Goal: Find specific page/section: Locate a particular part of the current website

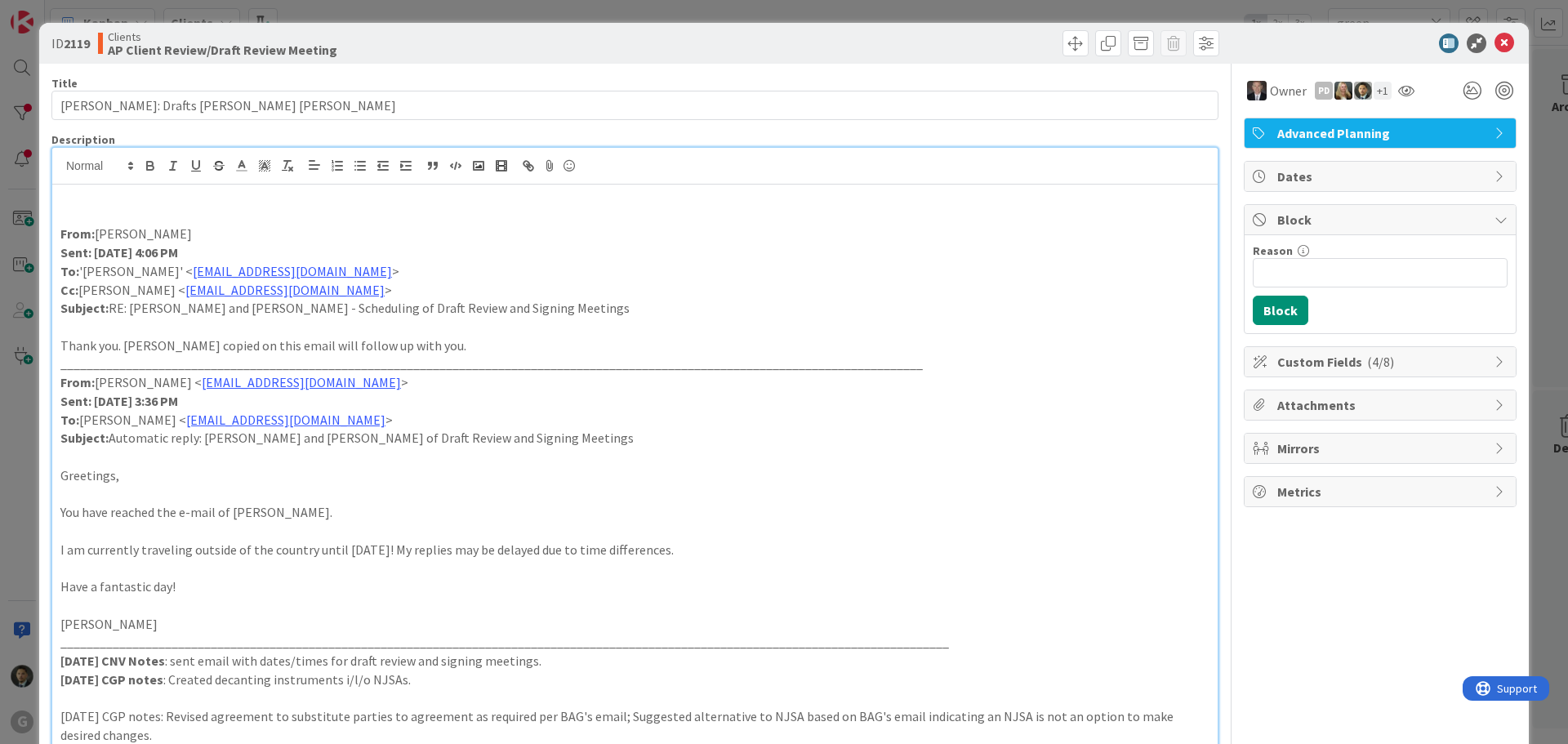
scroll to position [981, 0]
click at [978, 17] on div "ID 2119 Clients AP Client Review/Draft Review Meeting Title 31 / 128 [PERSON_NA…" at bounding box center [784, 372] width 1568 height 744
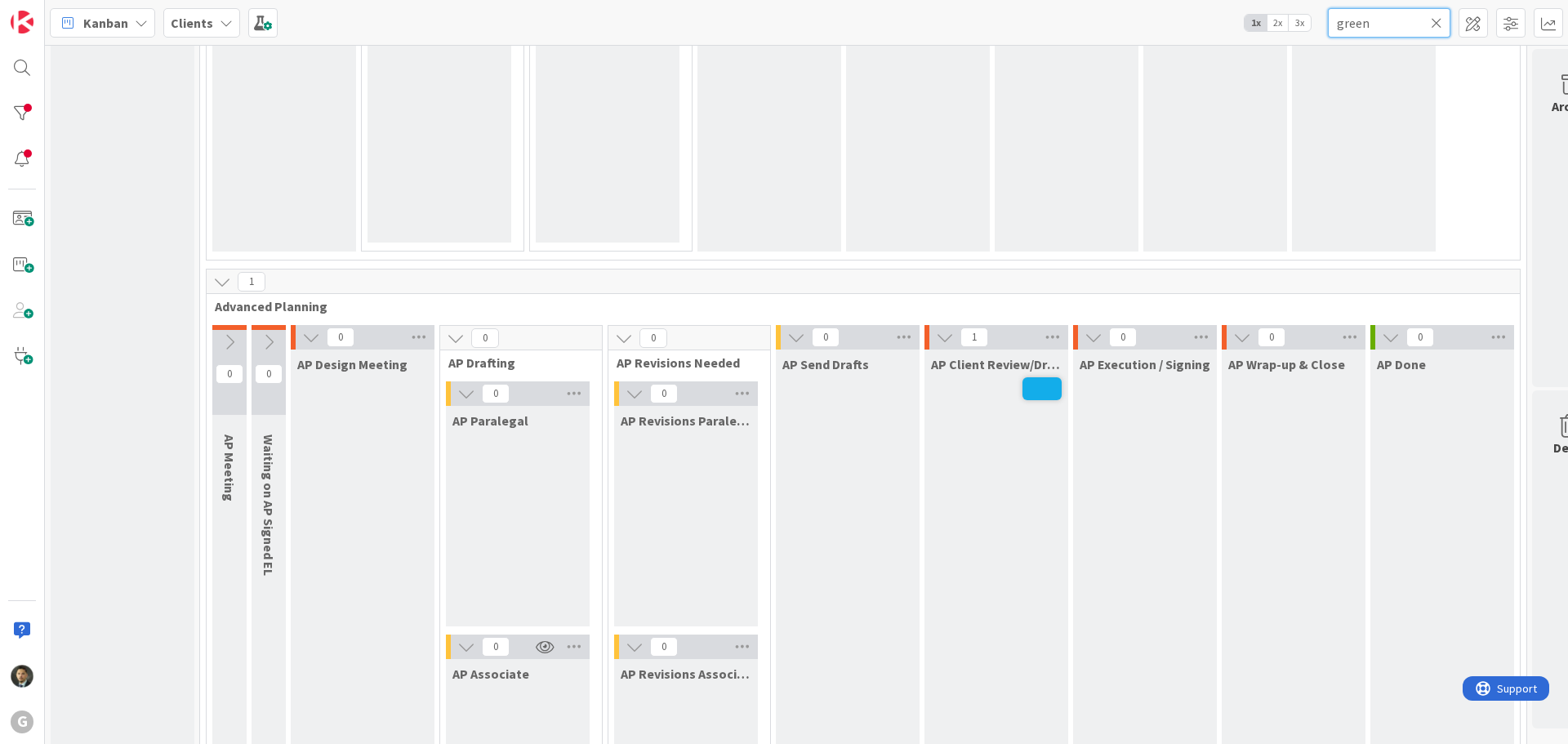
drag, startPoint x: 1379, startPoint y: 29, endPoint x: 1319, endPoint y: 25, distance: 60.1
click at [1321, 26] on div "Kanban Clients 1x 2x 3x green" at bounding box center [806, 22] width 1523 height 45
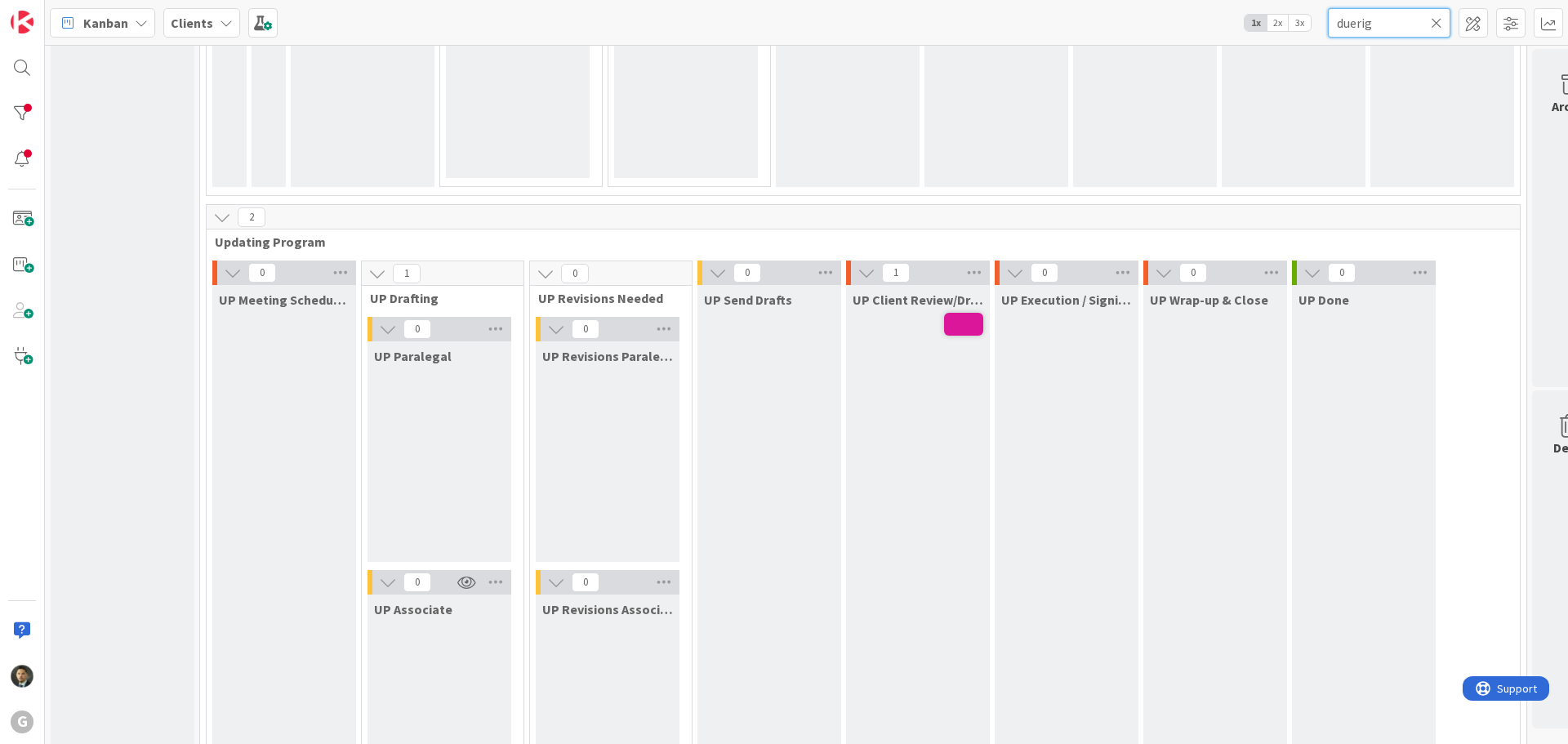
scroll to position [2206, 0]
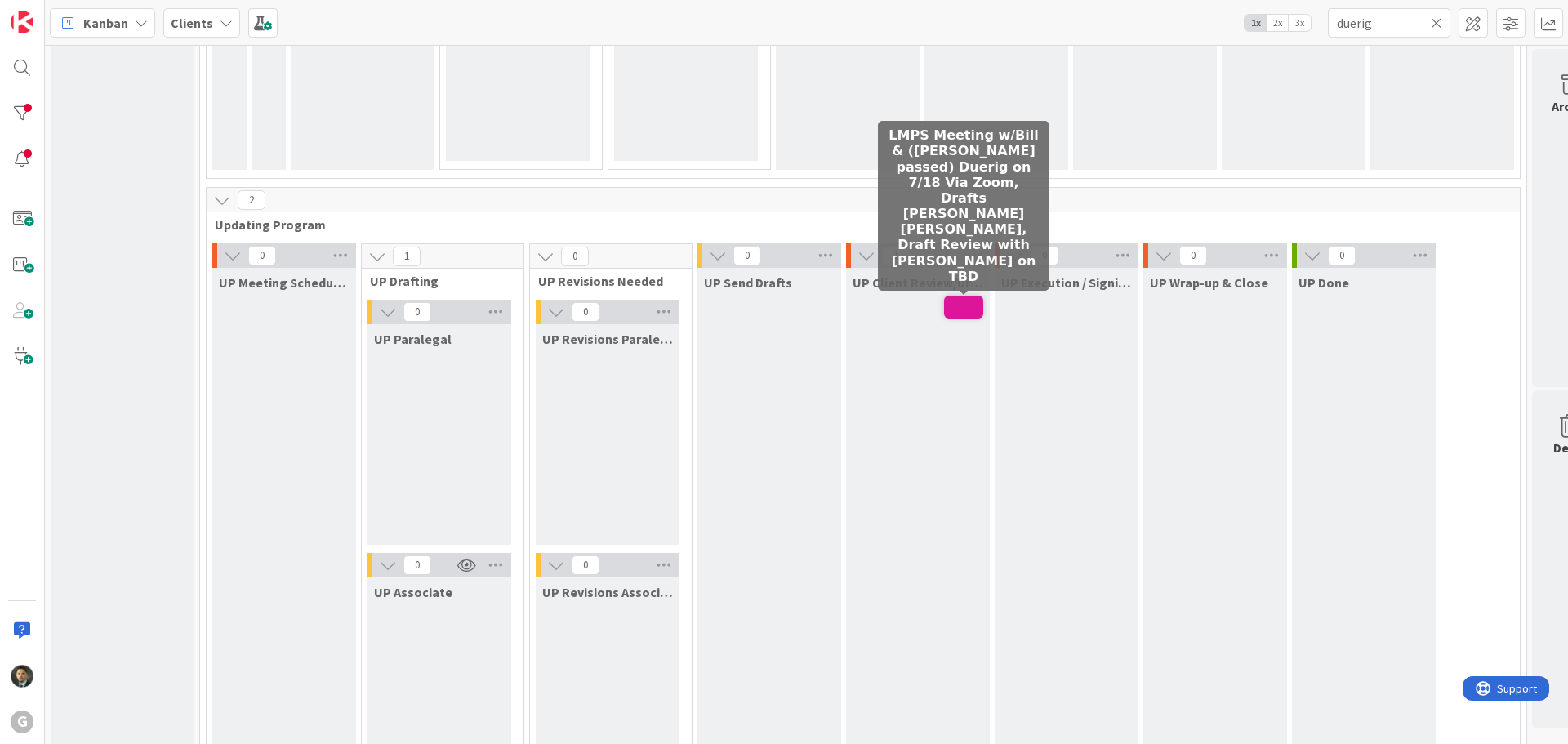
click at [964, 311] on span at bounding box center [963, 307] width 39 height 23
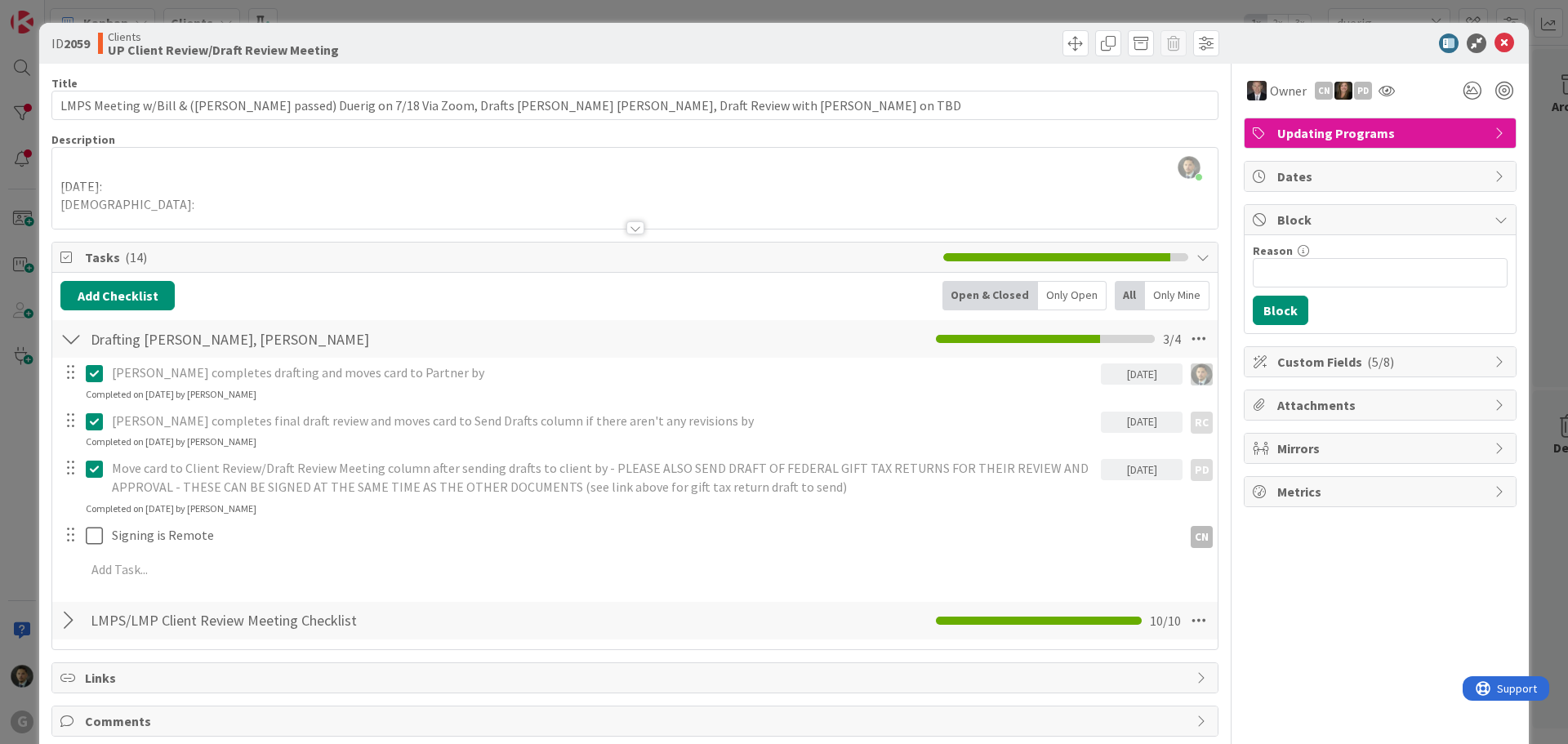
click at [840, 12] on div "ID 2059 Clients UP Client Review/Draft Review Meeting Title 115 / 128 LMPS Meet…" at bounding box center [784, 372] width 1568 height 744
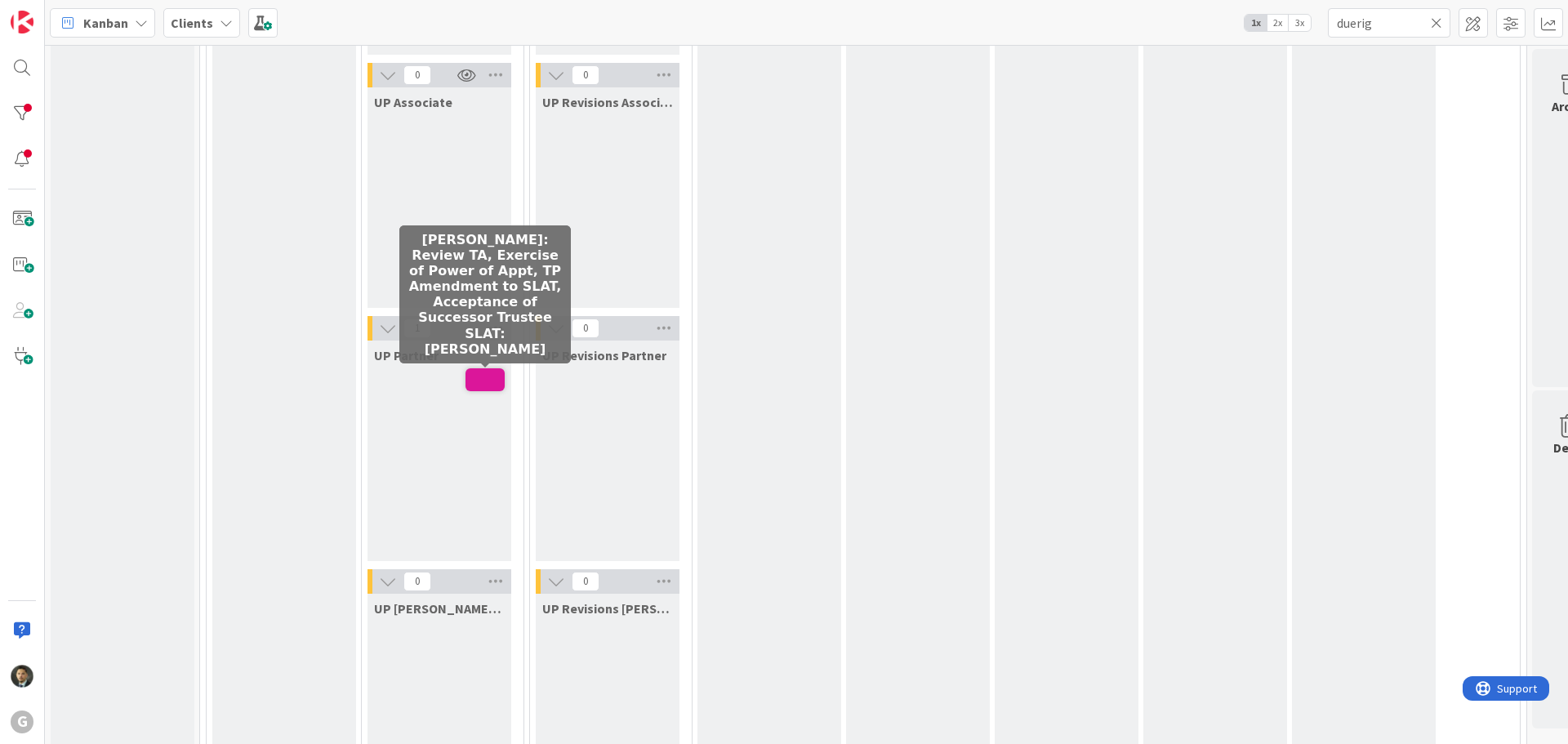
click at [497, 383] on span at bounding box center [485, 379] width 39 height 23
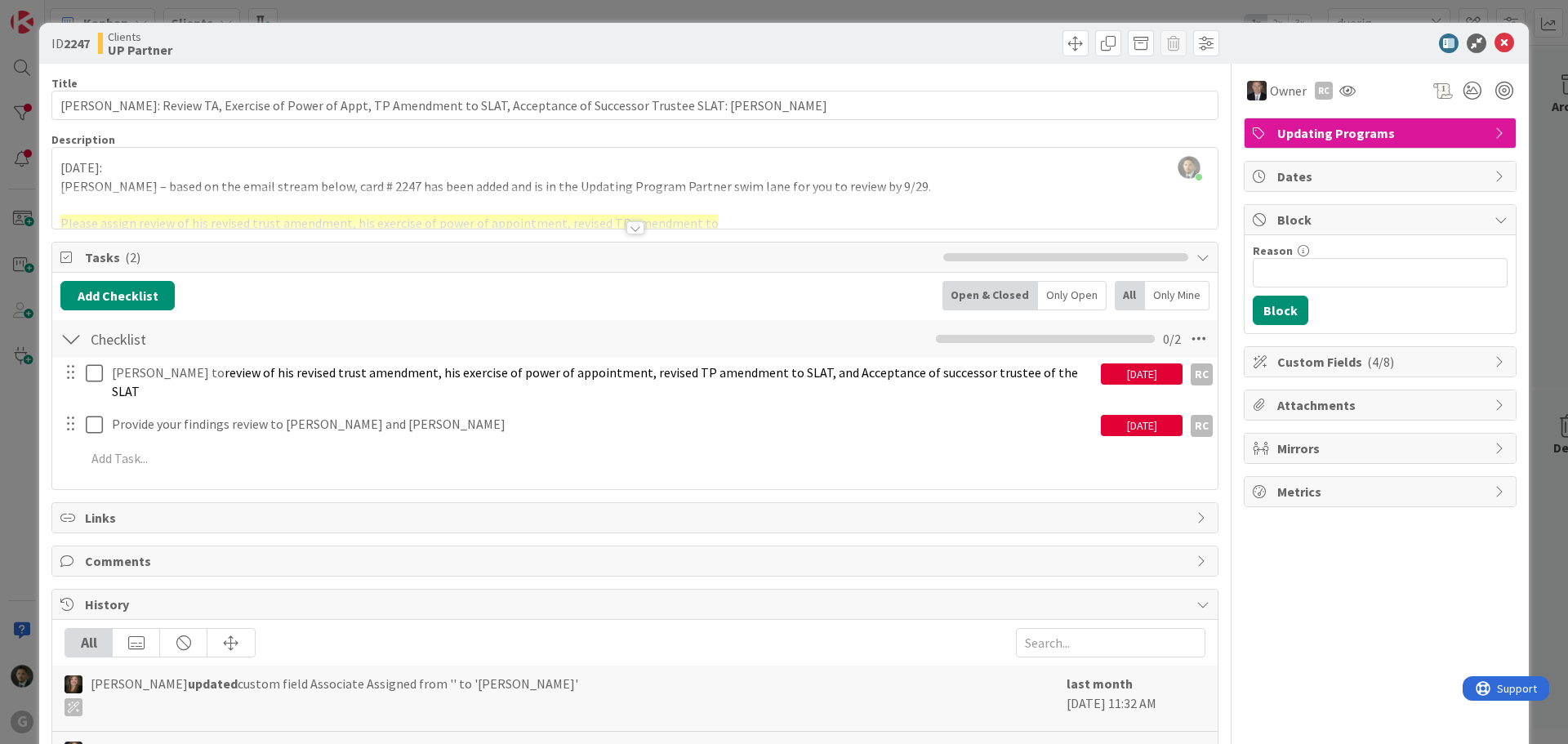
click at [822, 8] on div "ID 2247 Clients UP Partner Title 120 / 128 [PERSON_NAME]: Review TA, Exercise o…" at bounding box center [784, 372] width 1568 height 744
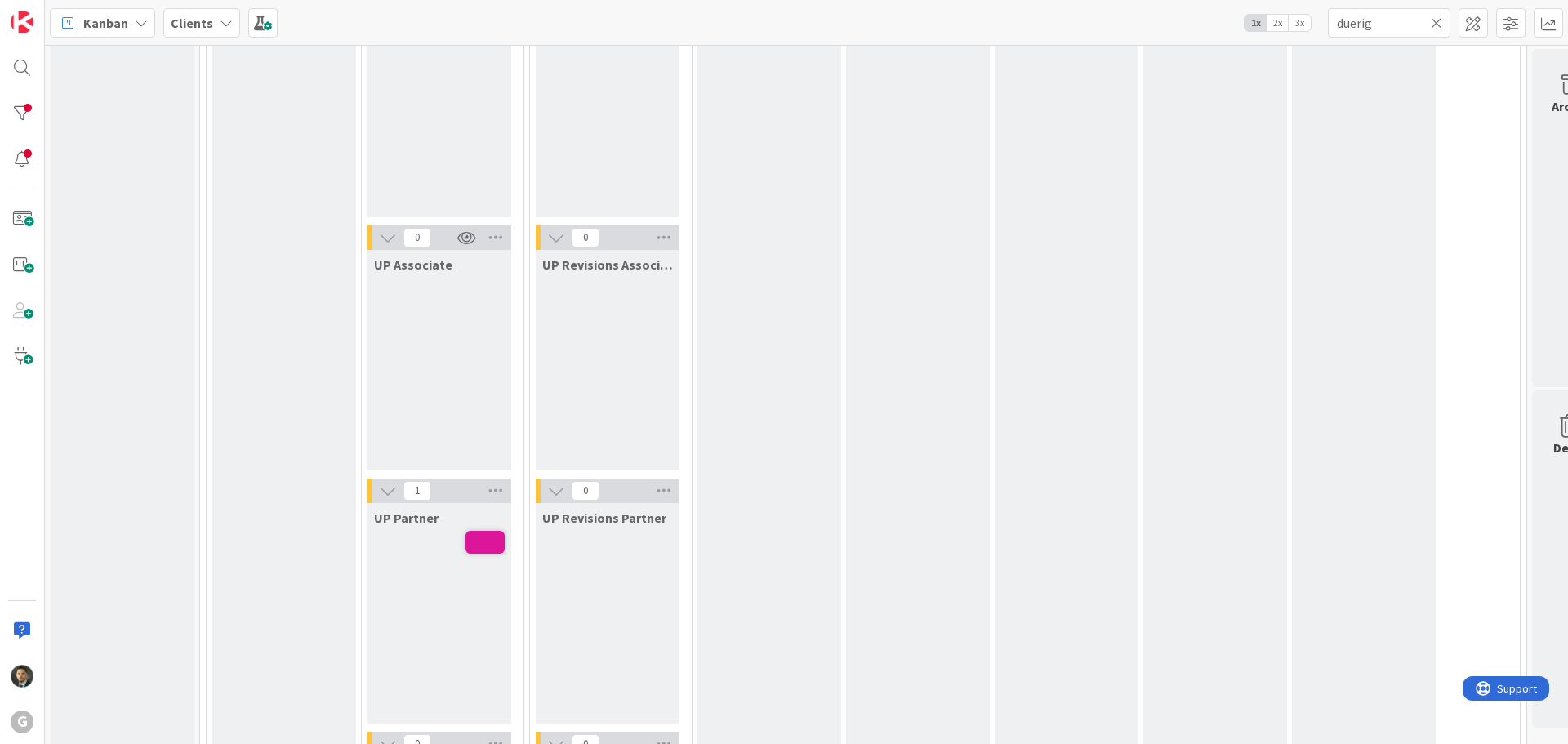
scroll to position [2288, 0]
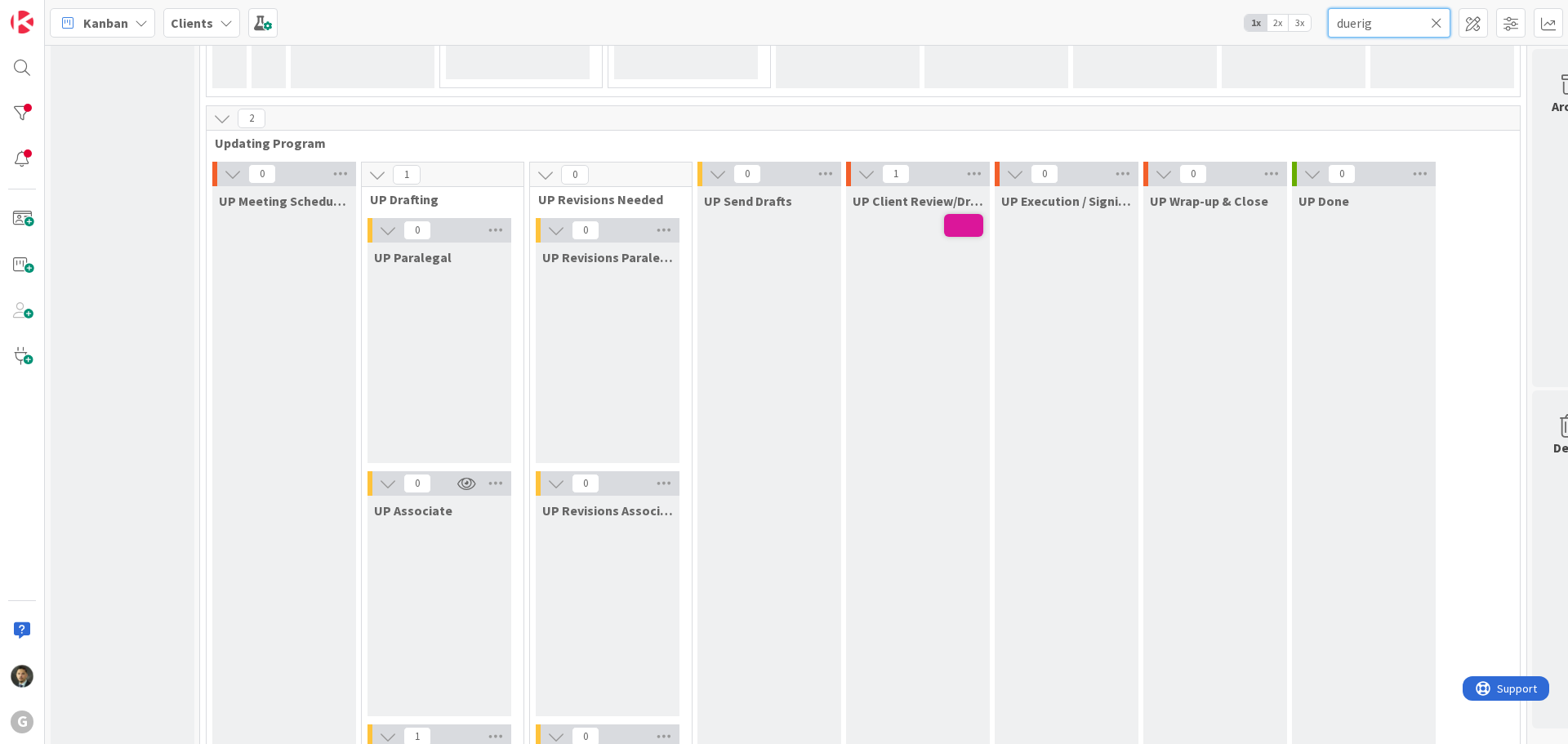
drag, startPoint x: 1394, startPoint y: 25, endPoint x: 1235, endPoint y: 5, distance: 160.3
click at [1235, 5] on div "Kanban Clients 1x 2x 3x duerig" at bounding box center [806, 22] width 1523 height 45
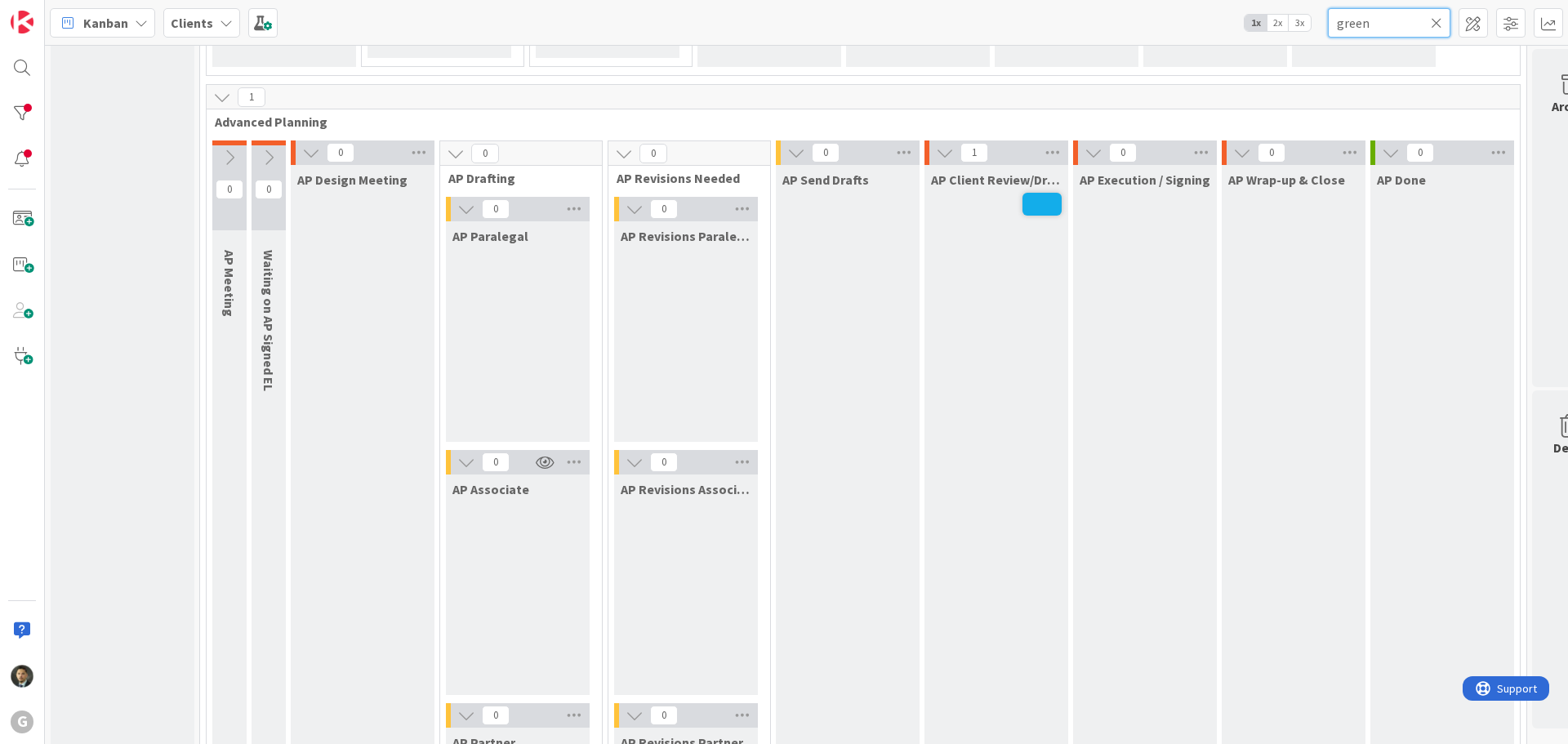
scroll to position [1180, 0]
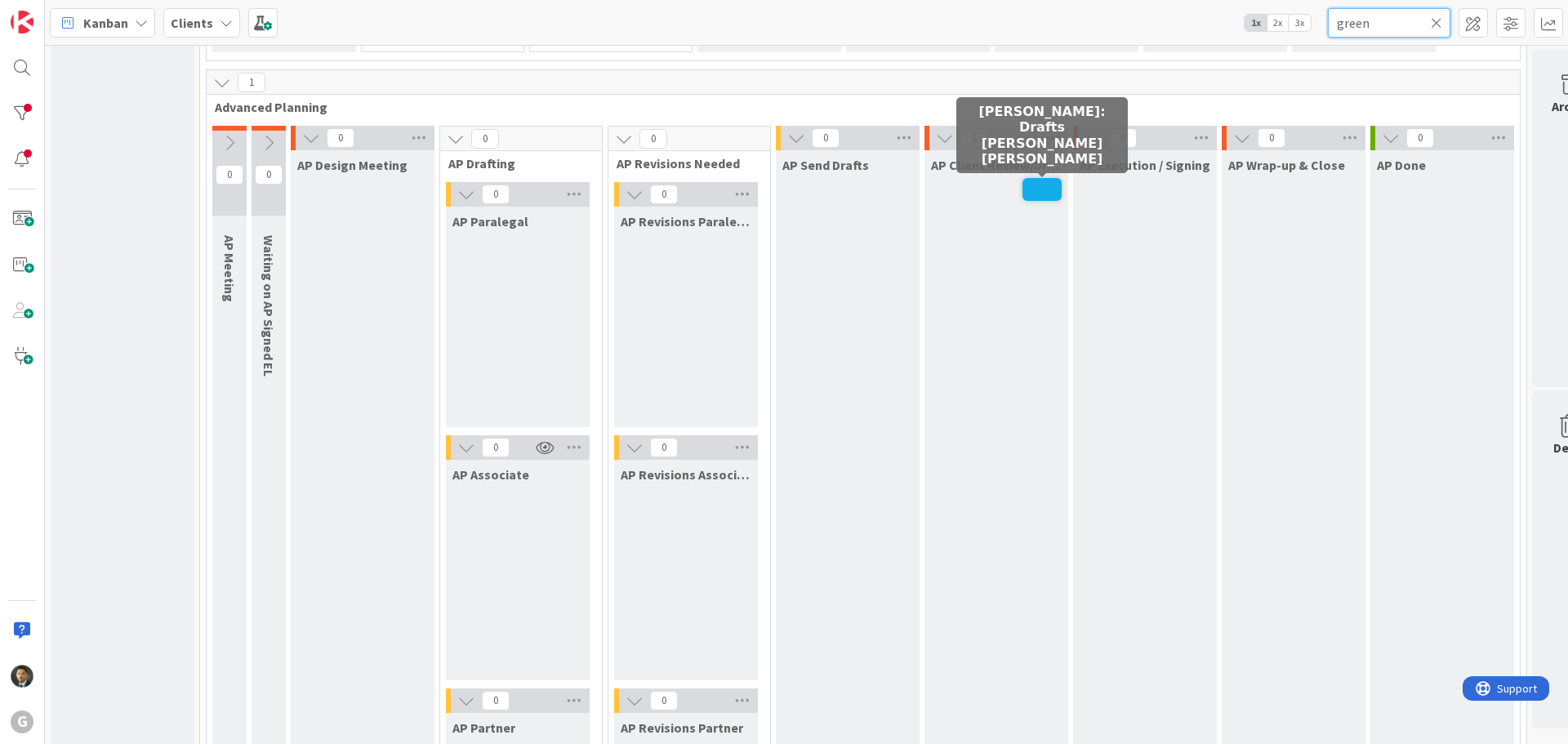
type input "green"
click at [1044, 195] on span at bounding box center [1042, 189] width 39 height 23
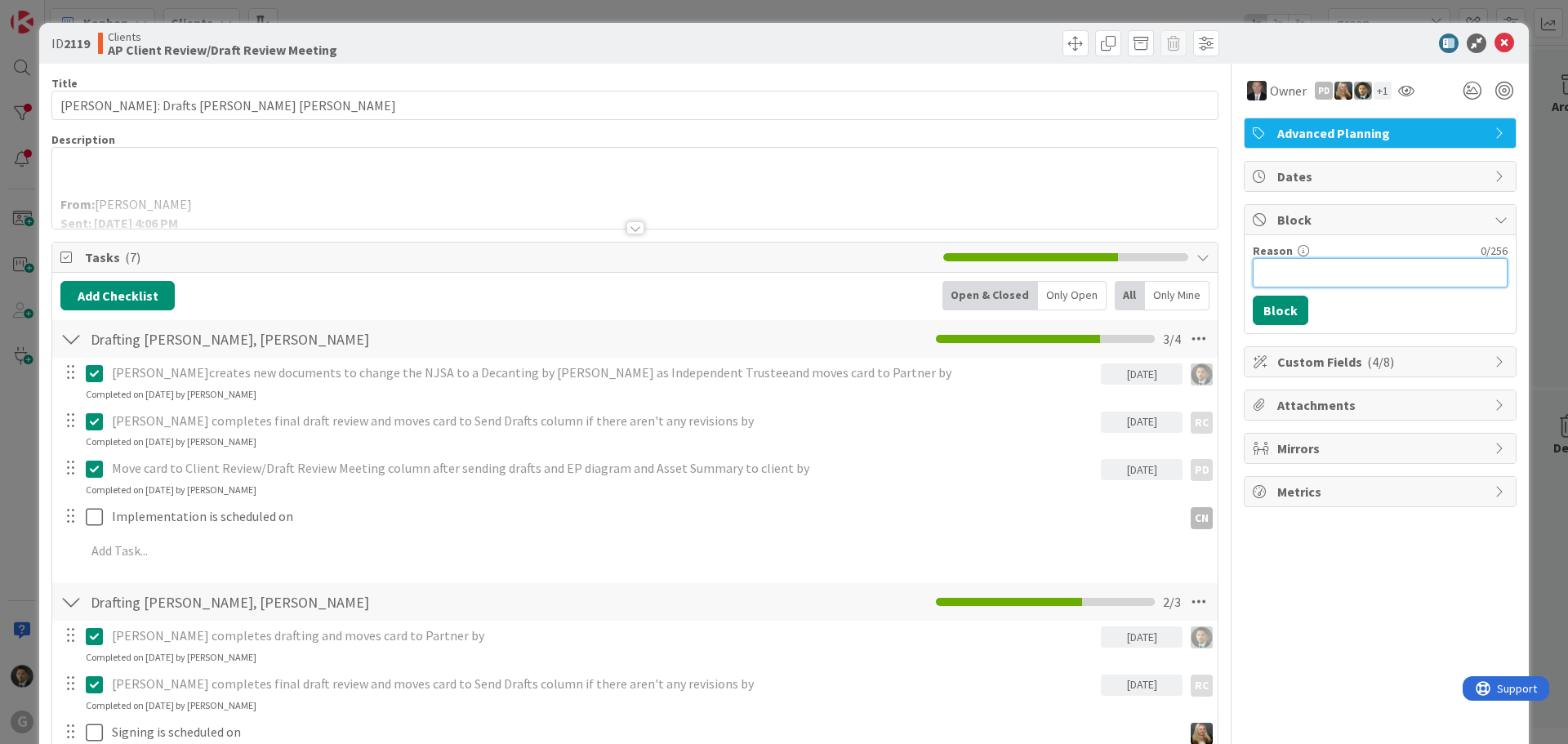
click at [1299, 261] on input "Reason" at bounding box center [1380, 272] width 255 height 29
type input "Changes to LLC Management Agreement on hold until ownership determined with div…"
